Goal: Task Accomplishment & Management: Manage account settings

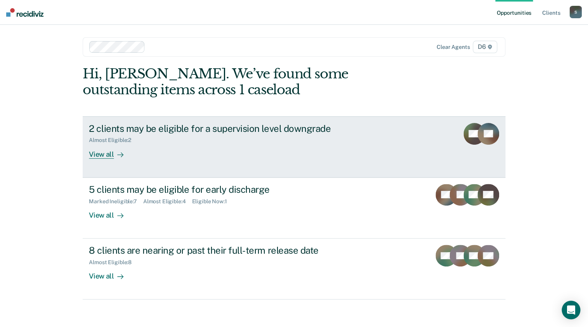
click at [97, 155] on div "View all" at bounding box center [110, 151] width 43 height 15
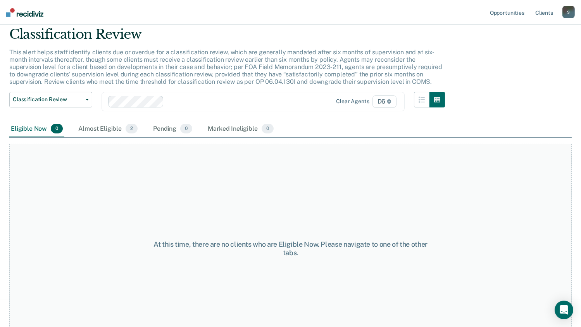
scroll to position [39, 0]
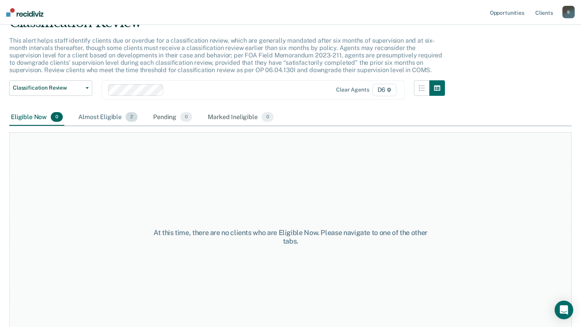
click at [101, 117] on div "Almost Eligible 2" at bounding box center [108, 117] width 62 height 17
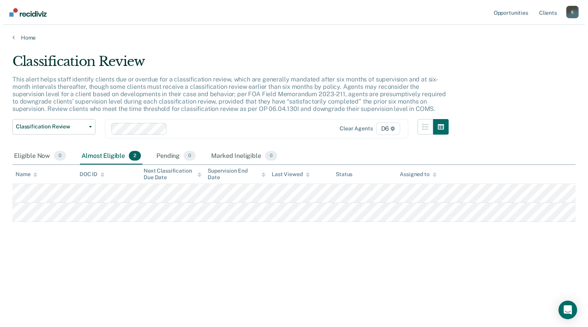
scroll to position [0, 0]
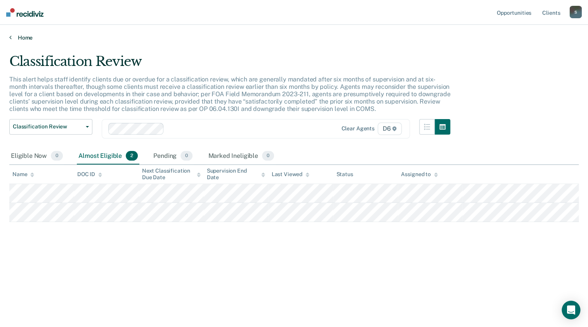
click at [10, 36] on icon at bounding box center [10, 37] width 2 height 6
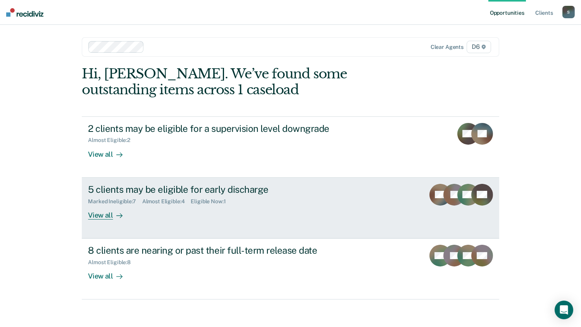
click at [113, 213] on div at bounding box center [117, 215] width 9 height 9
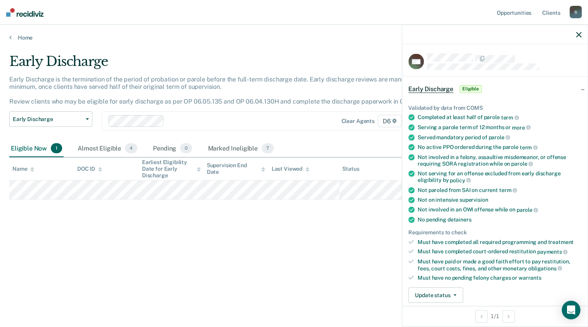
scroll to position [39, 0]
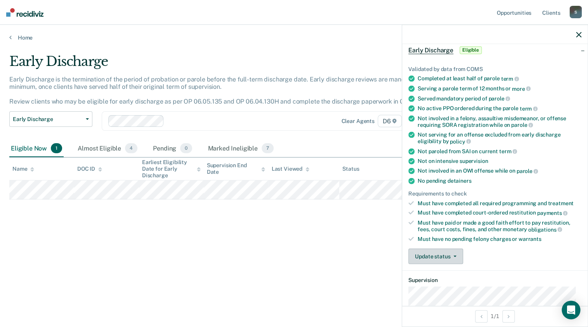
click at [439, 254] on button "Update status" at bounding box center [435, 257] width 55 height 16
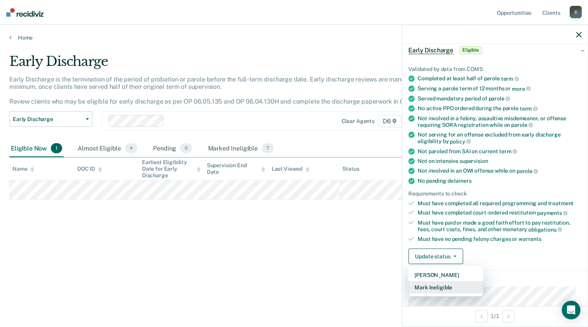
click at [442, 286] on button "Mark Ineligible" at bounding box center [445, 287] width 75 height 12
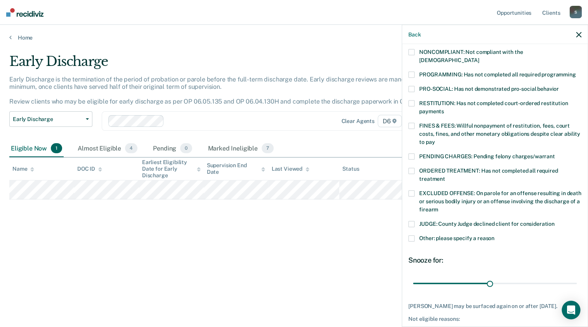
scroll to position [155, 0]
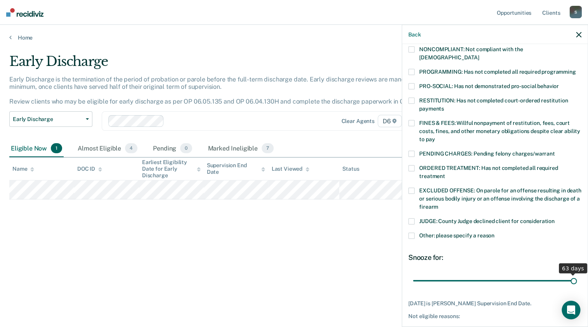
drag, startPoint x: 486, startPoint y: 273, endPoint x: 587, endPoint y: 268, distance: 101.8
type input "63"
click at [576, 274] on input "range" at bounding box center [495, 281] width 164 height 14
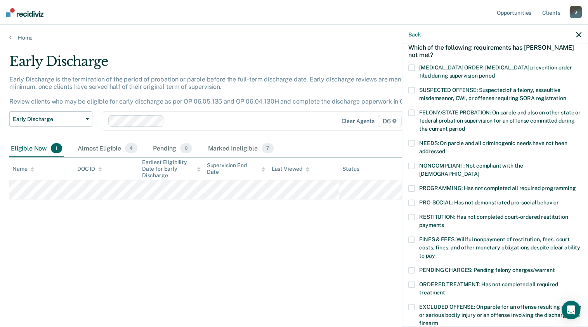
scroll to position [78, 0]
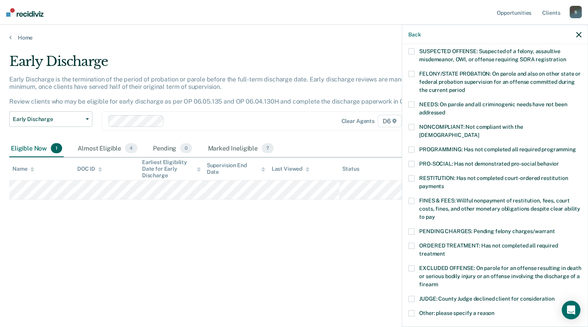
click at [411, 103] on span at bounding box center [411, 104] width 6 height 6
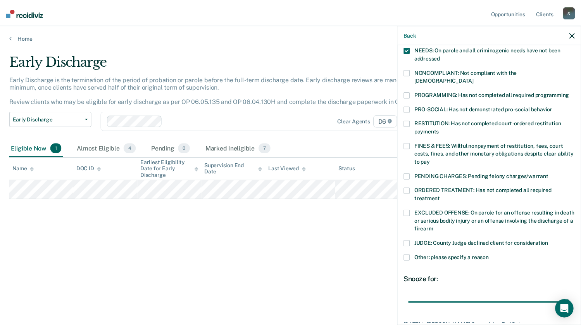
scroll to position [155, 0]
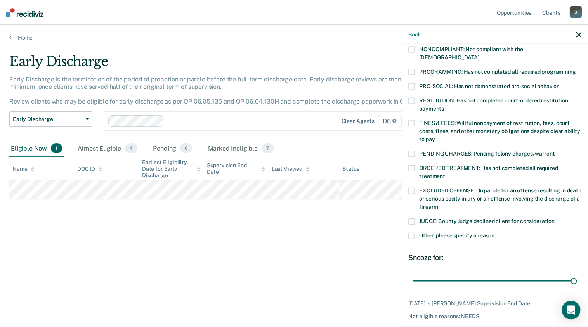
click at [434, 325] on button "Save" at bounding box center [433, 333] width 50 height 16
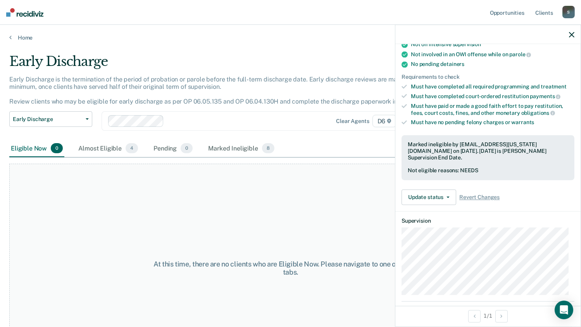
click at [570, 35] on icon "button" at bounding box center [571, 34] width 5 height 5
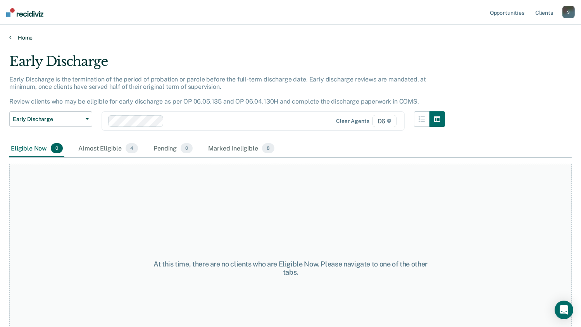
click at [19, 36] on link "Home" at bounding box center [290, 37] width 563 height 7
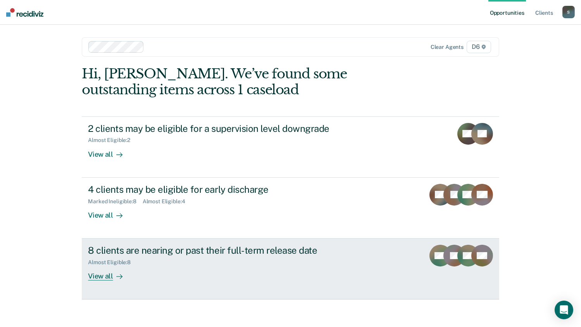
click at [147, 253] on div "8 clients are nearing or past their full-term release date" at bounding box center [224, 250] width 272 height 11
